Goal: Task Accomplishment & Management: Complete application form

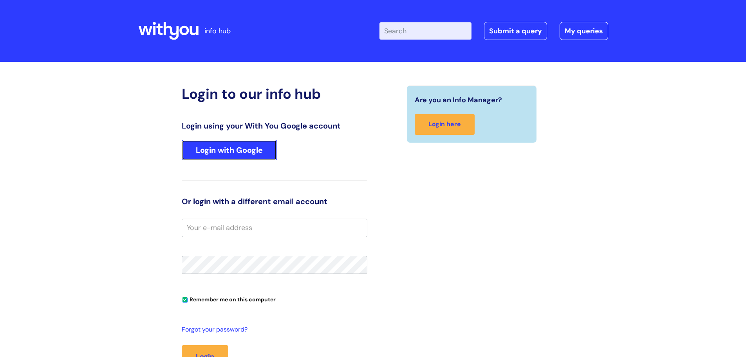
click at [226, 154] on link "Login with Google" at bounding box center [229, 150] width 95 height 20
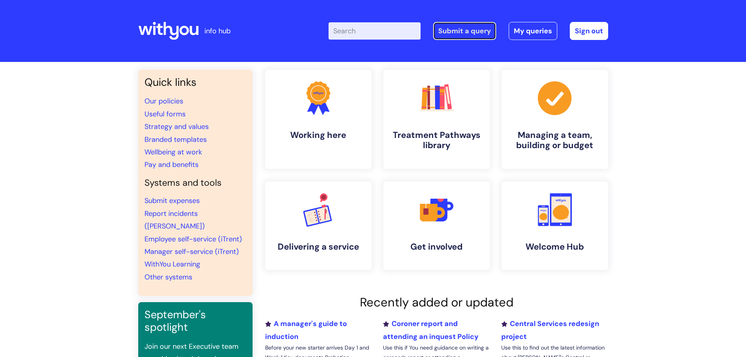
click at [457, 29] on link "Submit a query" at bounding box center [464, 31] width 63 height 18
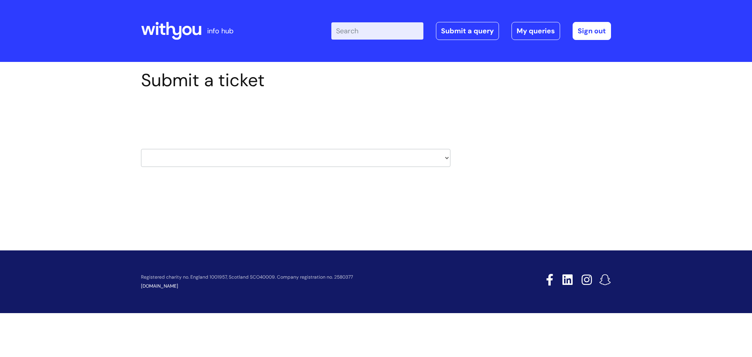
click at [448, 161] on select "HR / People IT and Support Clinical Drug Alerts Finance Accounts Data Support T…" at bounding box center [295, 158] width 309 height 18
select select "systems"
click at [141, 149] on select "HR / People IT and Support Clinical Drug Alerts Finance Accounts Data Support T…" at bounding box center [295, 158] width 309 height 18
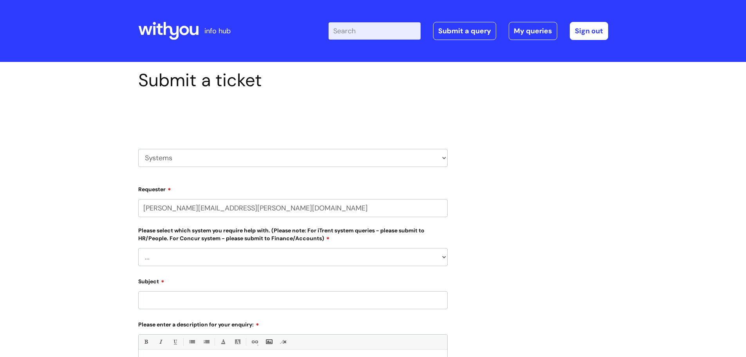
select select "80004286574"
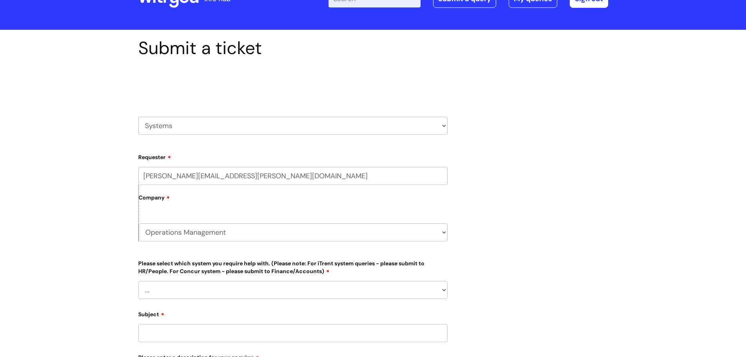
scroll to position [78, 0]
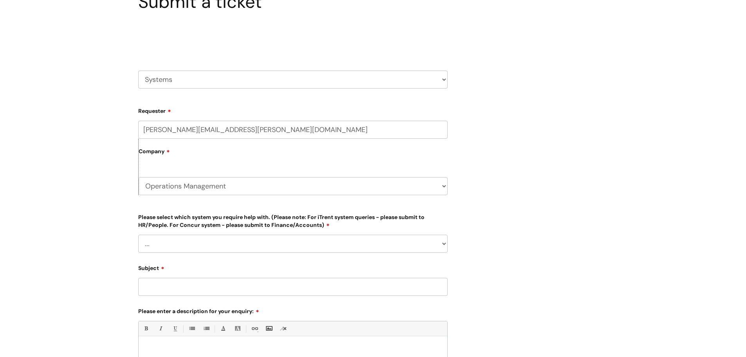
click at [443, 245] on select "... Ulysses Helpdesk Monday.com Nebula fault ILLY CarePath fault Halo fault E-c…" at bounding box center [292, 244] width 309 height 18
select select "Something else"
click at [138, 235] on select "... Ulysses Helpdesk Monday.com Nebula fault ILLY CarePath fault Halo fault E-c…" at bounding box center [292, 244] width 309 height 18
click at [441, 81] on select "HR / People IT and Support Clinical Drug Alerts Finance Accounts Data Support T…" at bounding box center [292, 79] width 309 height 18
select select "it_and_support"
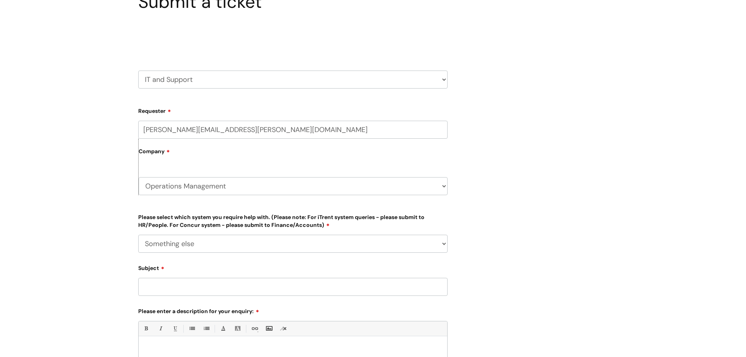
click at [138, 70] on select "HR / People IT and Support Clinical Drug Alerts Finance Accounts Data Support T…" at bounding box center [292, 79] width 309 height 18
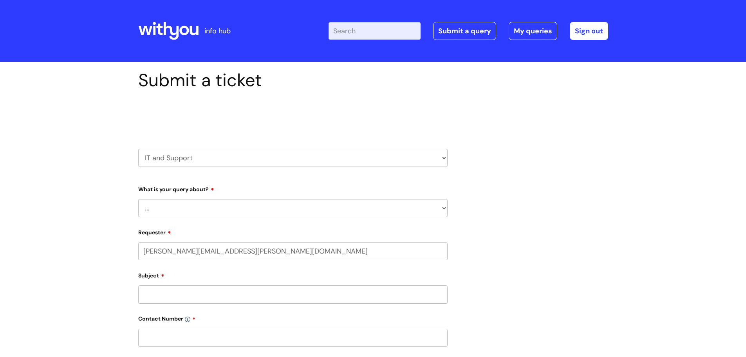
select select "80004286574"
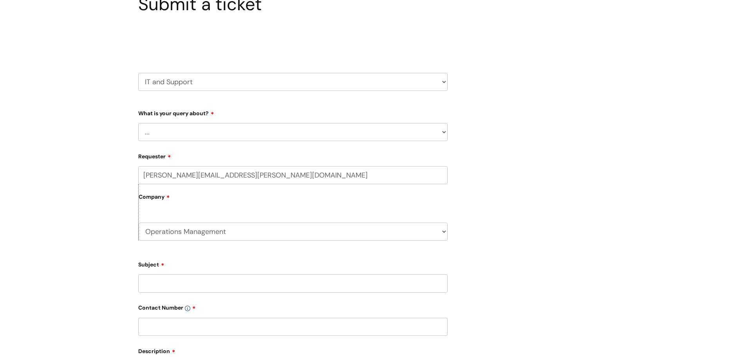
scroll to position [78, 0]
click at [444, 130] on select "... Mobile Phone Reset & MFA Accounts, Starters and Leavers IT Hardware issue I…" at bounding box center [292, 130] width 309 height 18
click at [443, 78] on select "HR / People IT and Support Clinical Drug Alerts Finance Accounts Data Support T…" at bounding box center [292, 79] width 309 height 18
select select "information_requests_&_reports_-_data_analysts"
click at [138, 70] on select "HR / People IT and Support Clinical Drug Alerts Finance Accounts Data Support T…" at bounding box center [292, 79] width 309 height 18
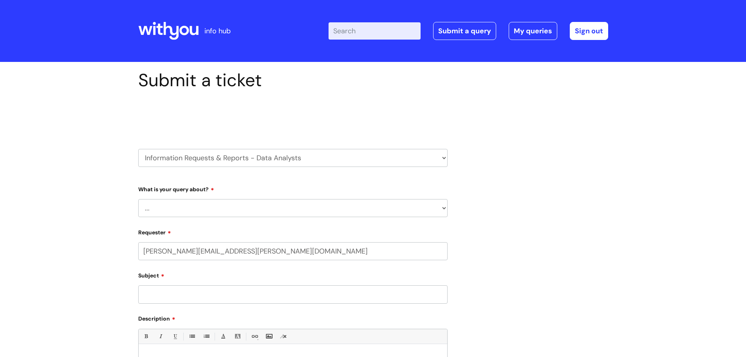
select select "80004286574"
click at [441, 208] on select "... Existing (non-Nebula) Report Nebula Reports Understanding Data" at bounding box center [292, 208] width 309 height 18
click at [446, 156] on select "HR / People IT and Support Clinical Drug Alerts Finance Accounts Data Support T…" at bounding box center [292, 158] width 309 height 18
select select "systems"
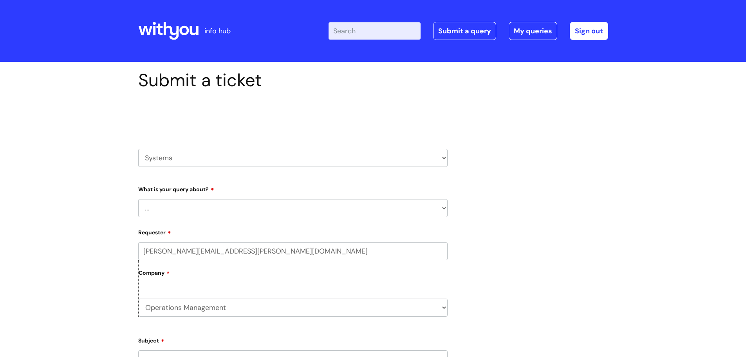
click at [138, 149] on select "HR / People IT and Support Clinical Drug Alerts Finance Accounts Data Support T…" at bounding box center [292, 158] width 309 height 18
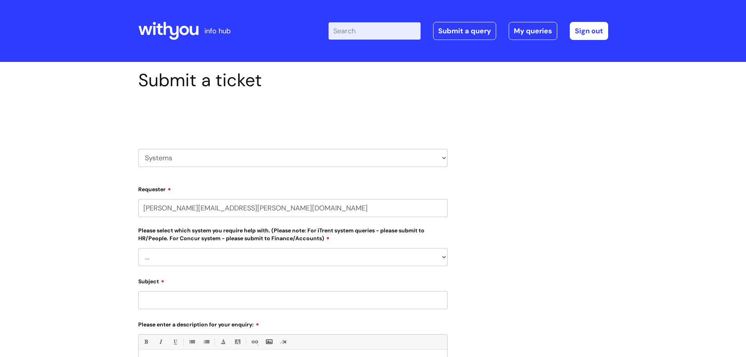
select select "80004286574"
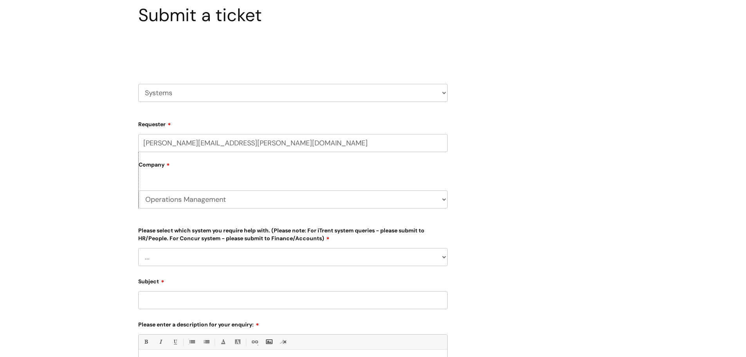
scroll to position [78, 0]
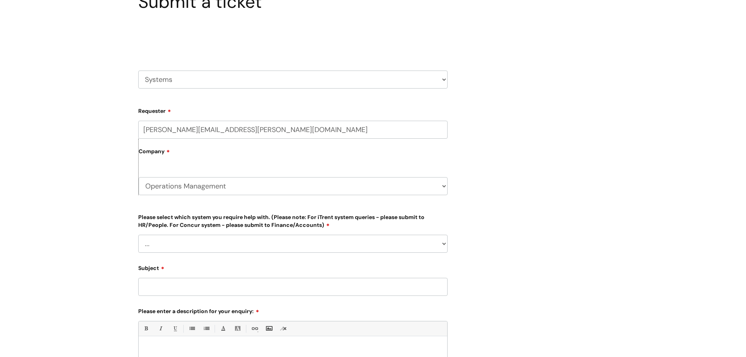
click at [447, 244] on select "... Ulysses Helpdesk Monday.com Nebula fault ILLY CarePath fault Halo fault E-c…" at bounding box center [292, 244] width 309 height 18
click at [551, 177] on div "Submit a ticket Select issue type HR / People IT and Support Clinical Drug Aler…" at bounding box center [373, 229] width 482 height 477
click at [446, 79] on select "HR / People IT and Support Clinical Drug Alerts Finance Accounts Data Support T…" at bounding box center [292, 79] width 309 height 18
select select "it_and_support"
click at [138, 70] on select "HR / People IT and Support Clinical Drug Alerts Finance Accounts Data Support T…" at bounding box center [292, 79] width 309 height 18
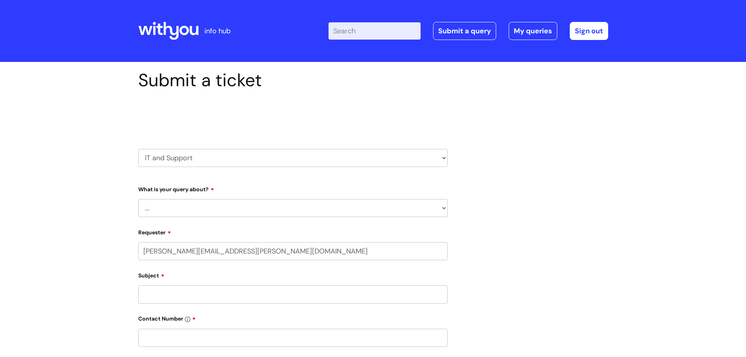
select select "80004286574"
click at [443, 210] on select "... Mobile Phone Reset & MFA Accounts, Starters and Leavers IT Hardware issue I…" at bounding box center [292, 208] width 309 height 18
select select "System/software"
click at [138, 199] on select "... Mobile Phone Reset & MFA Accounts, Starters and Leavers IT Hardware issue I…" at bounding box center [292, 208] width 309 height 18
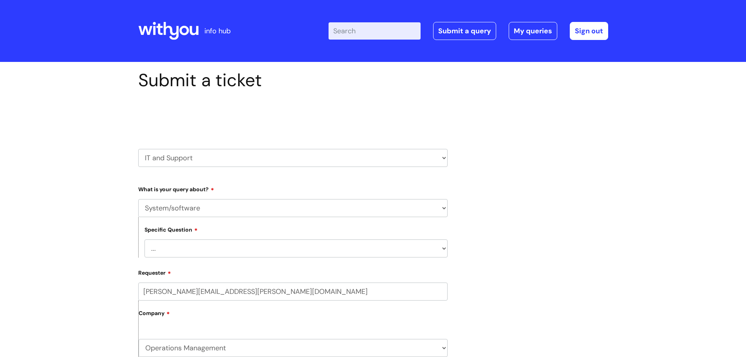
click at [443, 251] on select "... Halo PCMIS Iaptus NHS Email CJSM Email Mitel Another System Google (Workspa…" at bounding box center [296, 248] width 303 height 18
select select "Google (Workspace)"
click at [145, 239] on select "... Halo PCMIS Iaptus NHS Email CJSM Email Mitel Another System Google (Workspa…" at bounding box center [296, 248] width 303 height 18
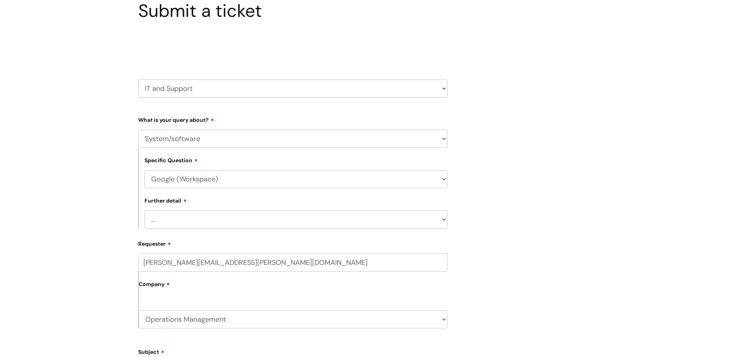
scroll to position [78, 0]
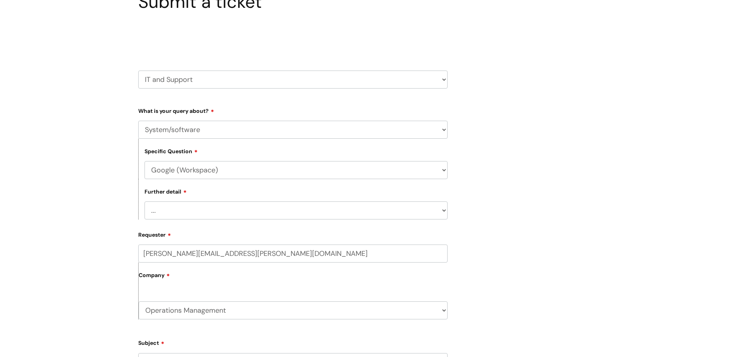
click at [447, 210] on select "... I’d like to add/remove user(s) to a shared email inbox I’d like to add/remo…" at bounding box center [296, 210] width 303 height 18
select select "Anything else"
click at [145, 201] on select "... I’d like to add/remove user(s) to a shared email inbox I’d like to add/remo…" at bounding box center [296, 210] width 303 height 18
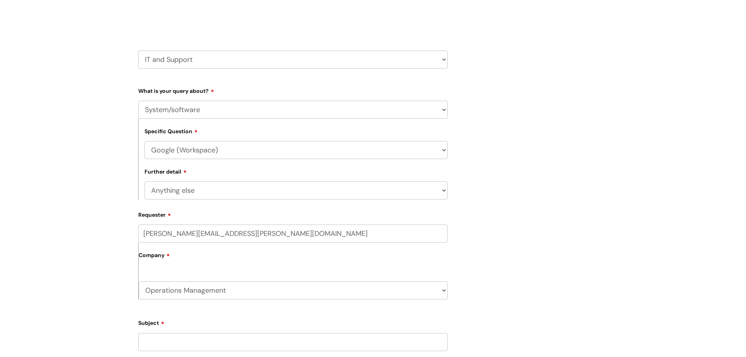
scroll to position [157, 0]
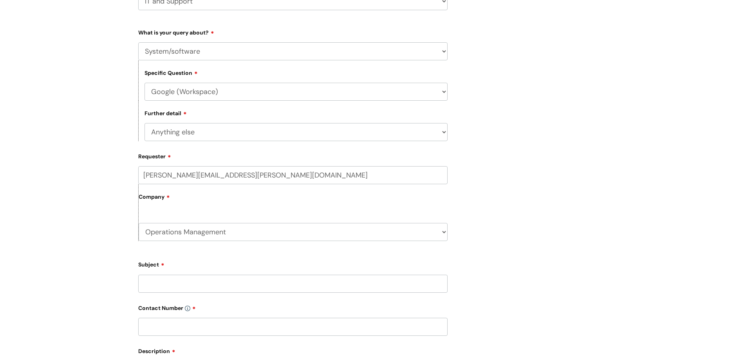
click at [216, 287] on input "Subject" at bounding box center [292, 284] width 309 height 18
type input "C"
type input "National Criminal Justice"
click at [211, 320] on input "text" at bounding box center [292, 327] width 309 height 18
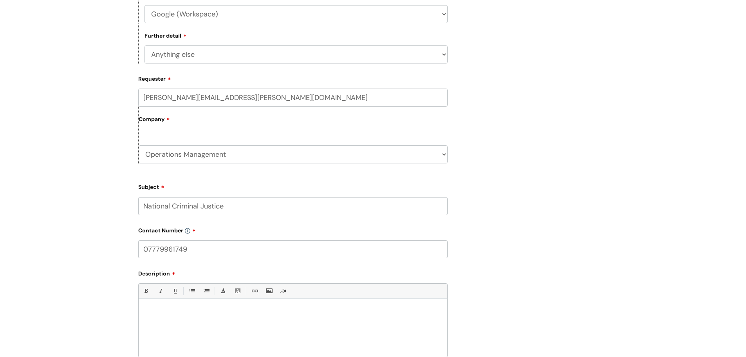
scroll to position [235, 0]
type input "07779961749"
click at [197, 314] on p at bounding box center [293, 311] width 297 height 7
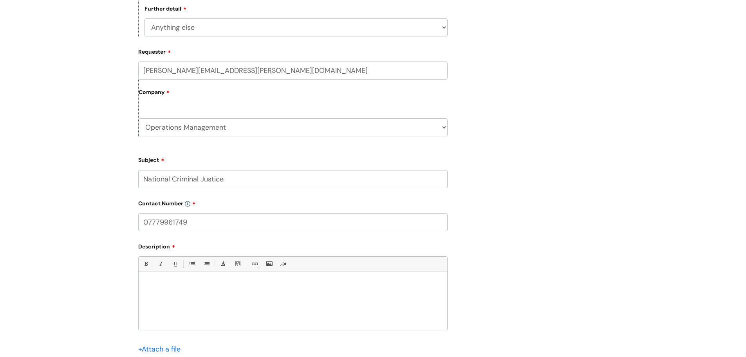
scroll to position [313, 0]
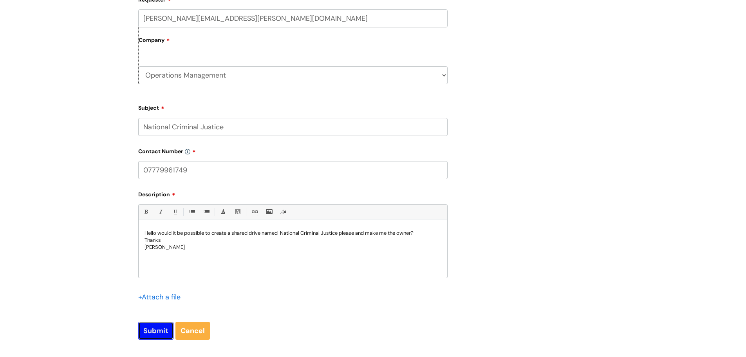
click at [154, 329] on input "Submit" at bounding box center [155, 331] width 35 height 18
type input "Please Wait..."
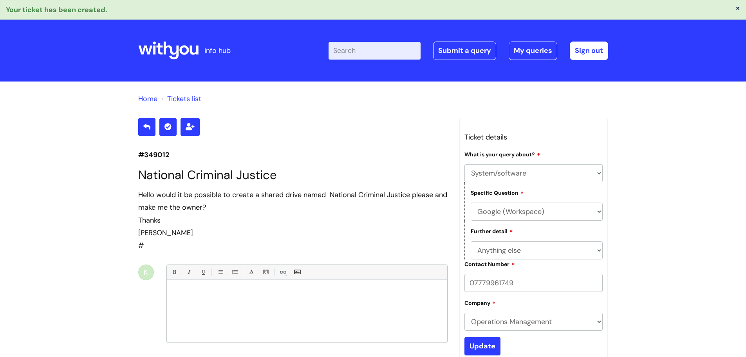
select select "System/software"
select select "Google (Workspace)"
select select "Anything else"
